Goal: Information Seeking & Learning: Find specific fact

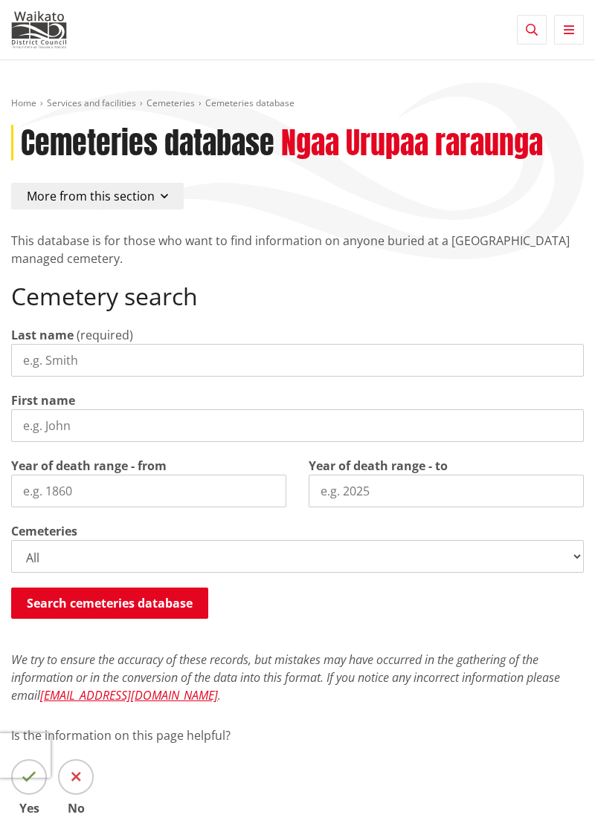
click at [72, 357] on input "Last name" at bounding box center [297, 360] width 572 height 33
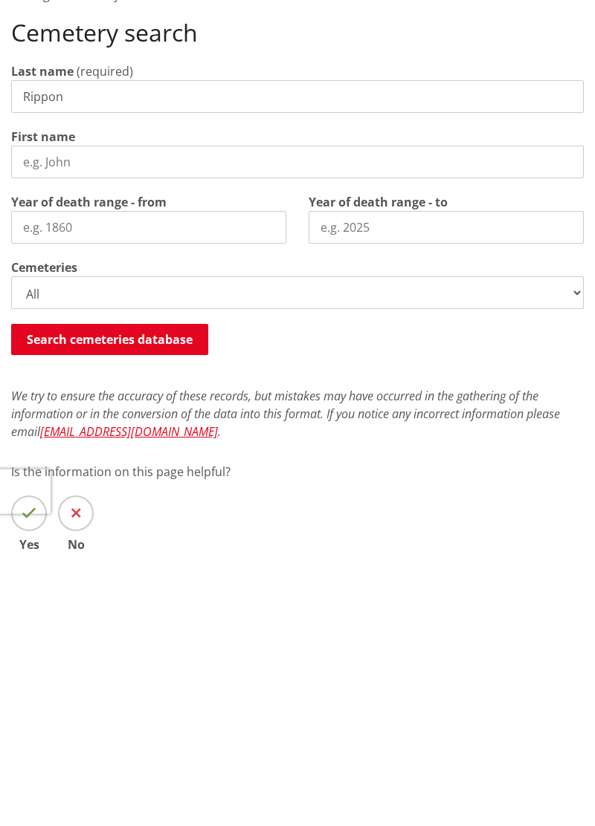
type input "Rippon"
click at [138, 600] on button "Search cemeteries database" at bounding box center [109, 603] width 197 height 31
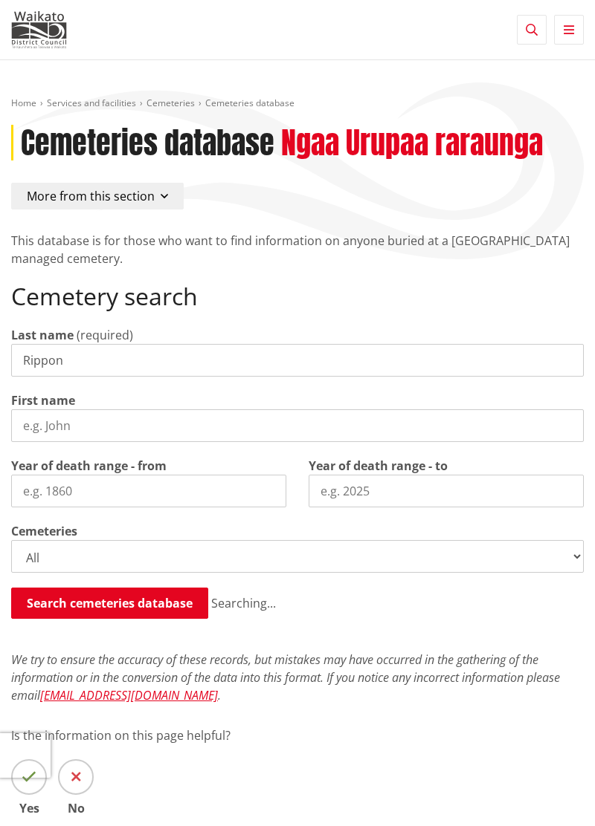
scroll to position [649, 0]
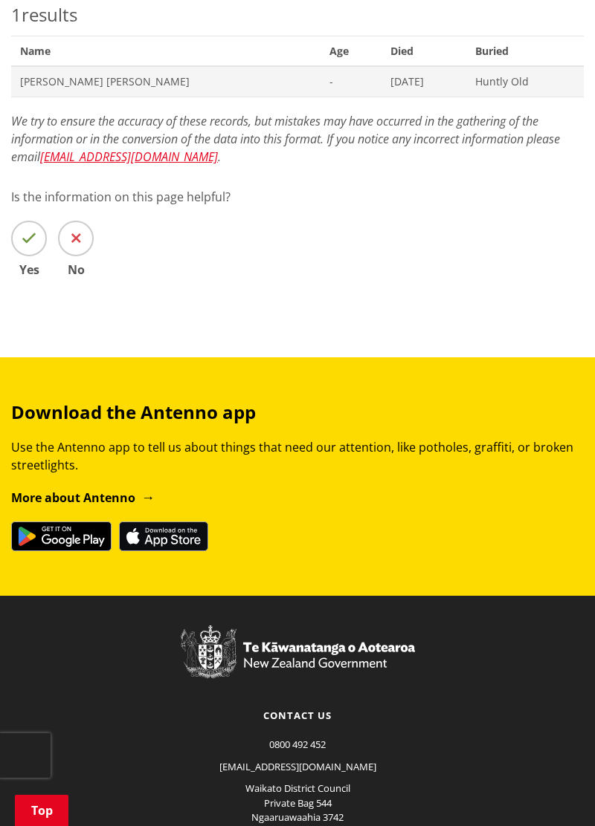
click at [91, 76] on span "Edward Holman Rippon" at bounding box center [165, 81] width 291 height 15
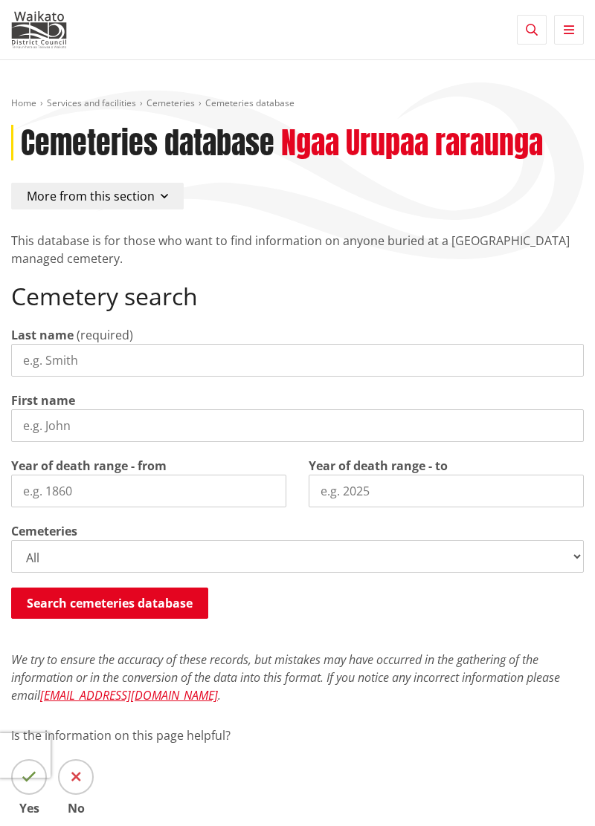
click at [101, 353] on input "Last name" at bounding box center [297, 360] width 572 height 33
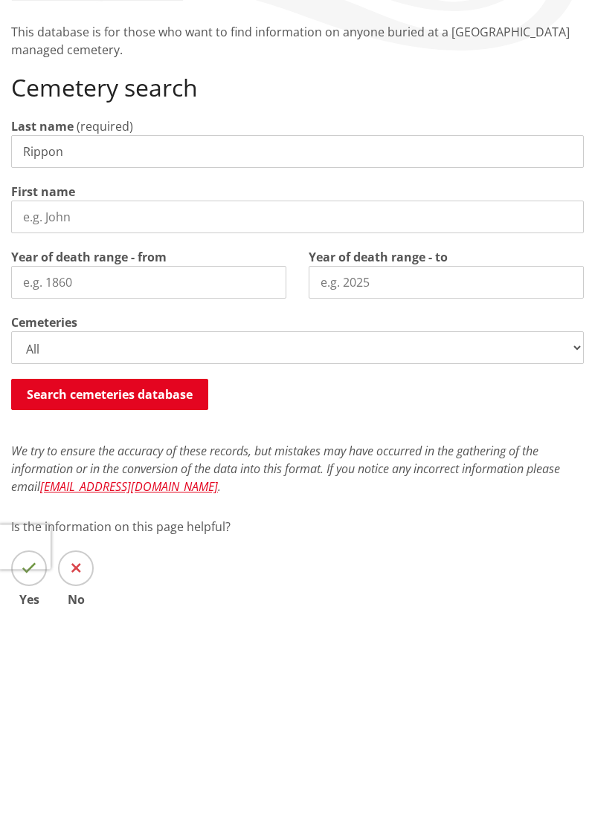
type input "Rippon"
click at [128, 605] on button "Search cemeteries database" at bounding box center [109, 603] width 197 height 31
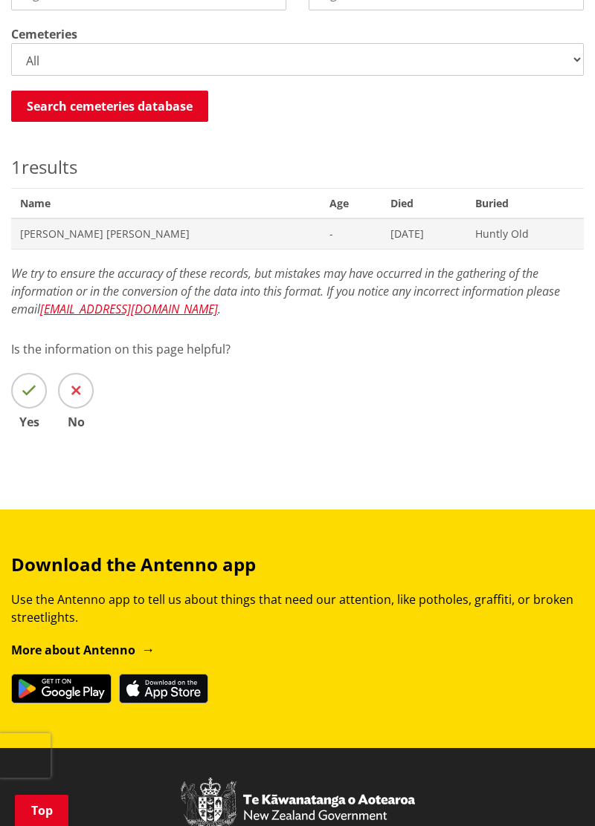
scroll to position [496, 0]
